Goal: Find specific page/section: Find specific page/section

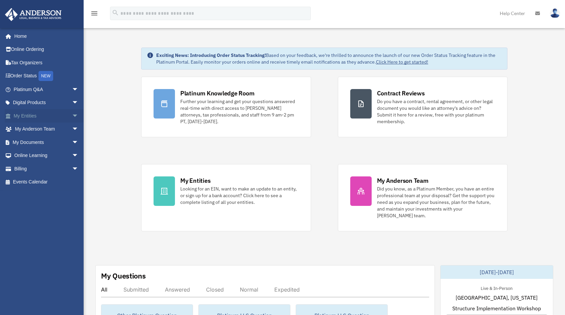
click at [31, 116] on link "My Entities arrow_drop_down" at bounding box center [47, 115] width 84 height 13
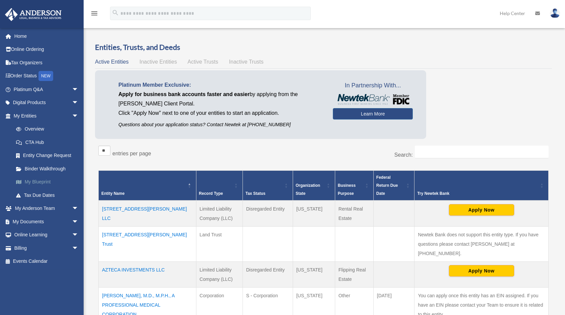
click at [33, 181] on link "My Blueprint" at bounding box center [48, 181] width 79 height 13
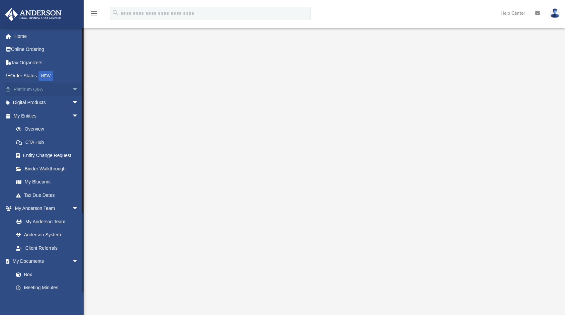
click at [72, 88] on span "arrow_drop_down" at bounding box center [78, 90] width 13 height 14
